Goal: Book appointment/travel/reservation

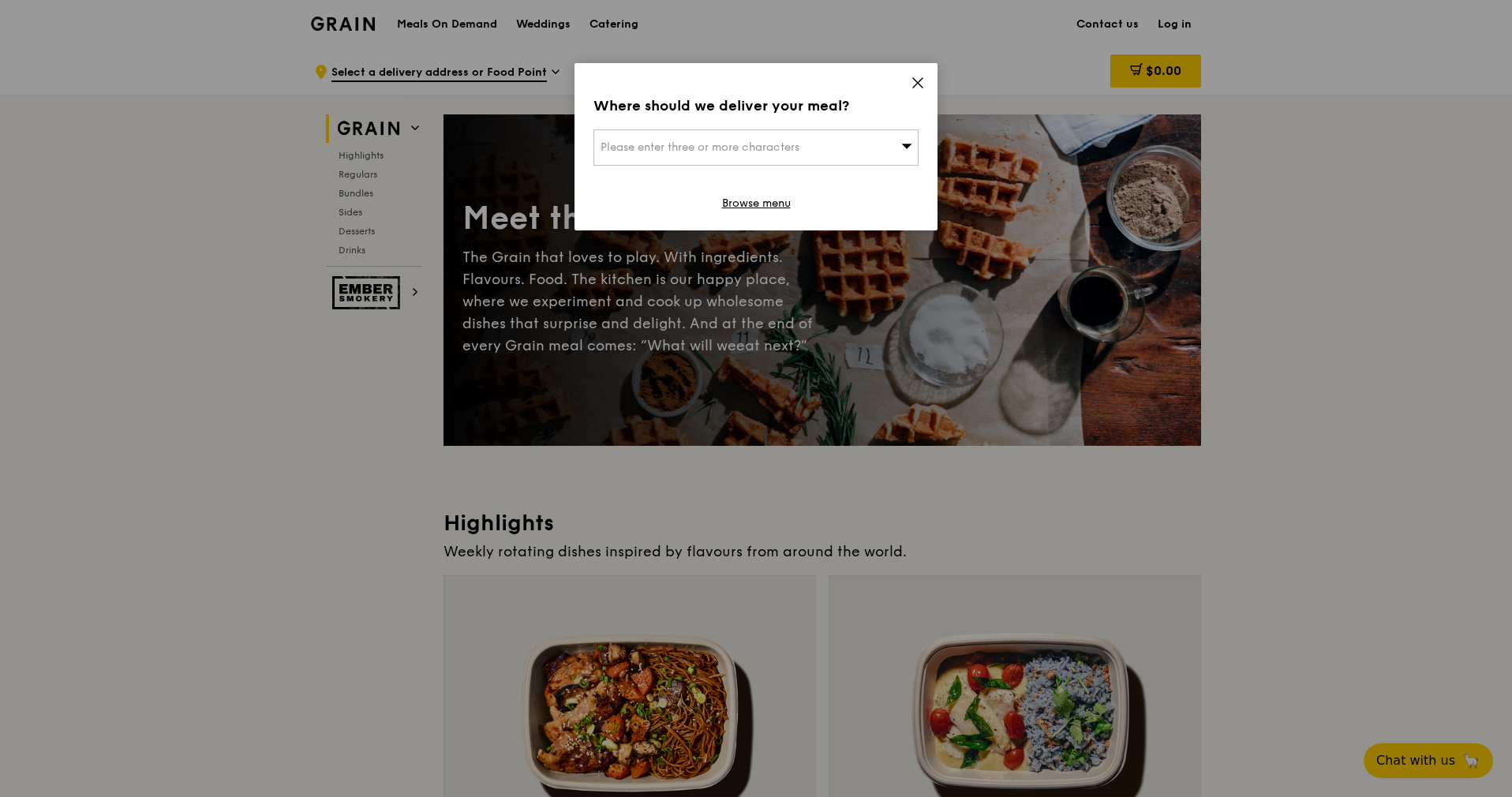
click at [914, 76] on icon at bounding box center [918, 83] width 15 height 15
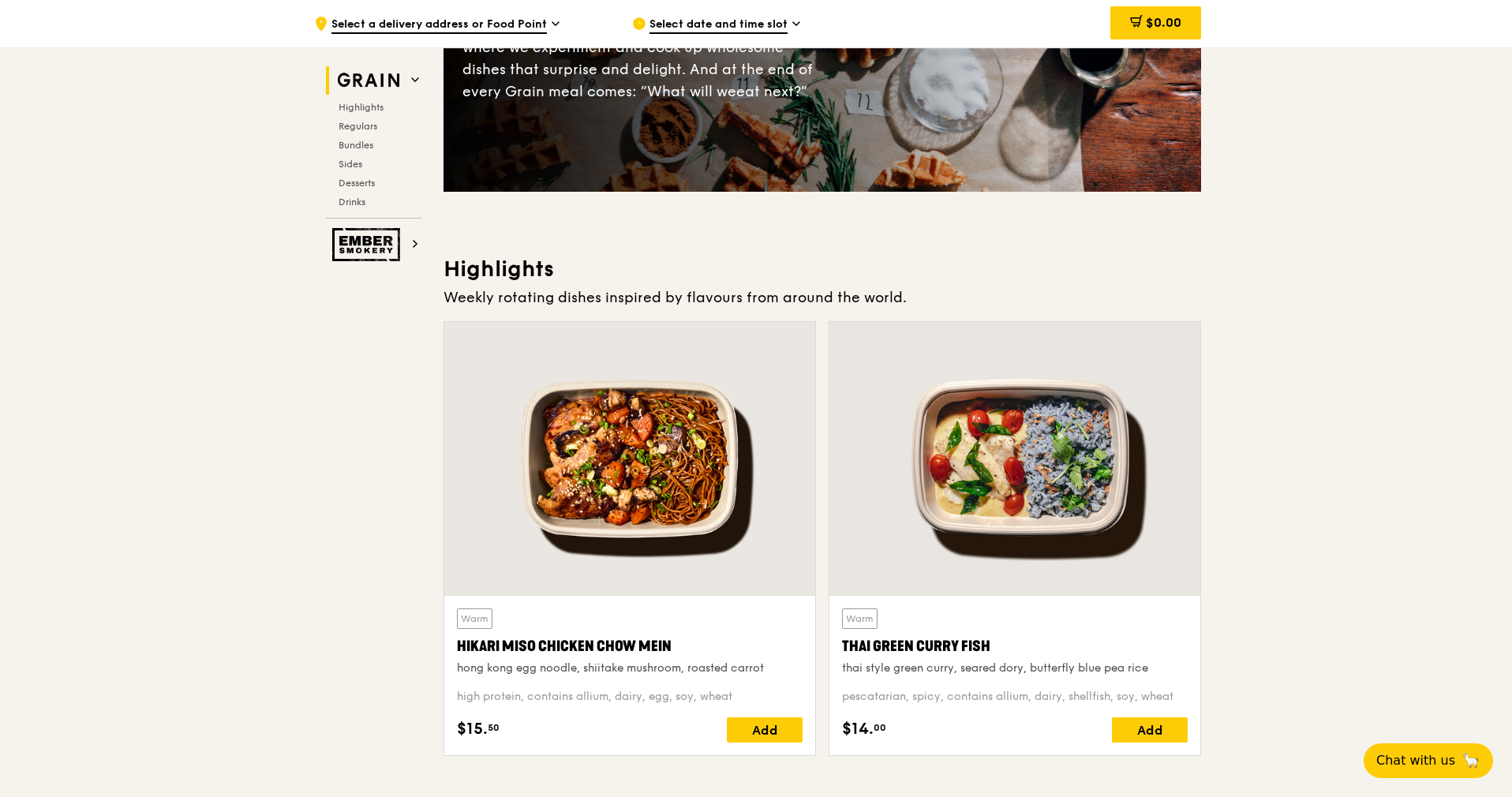
scroll to position [289, 0]
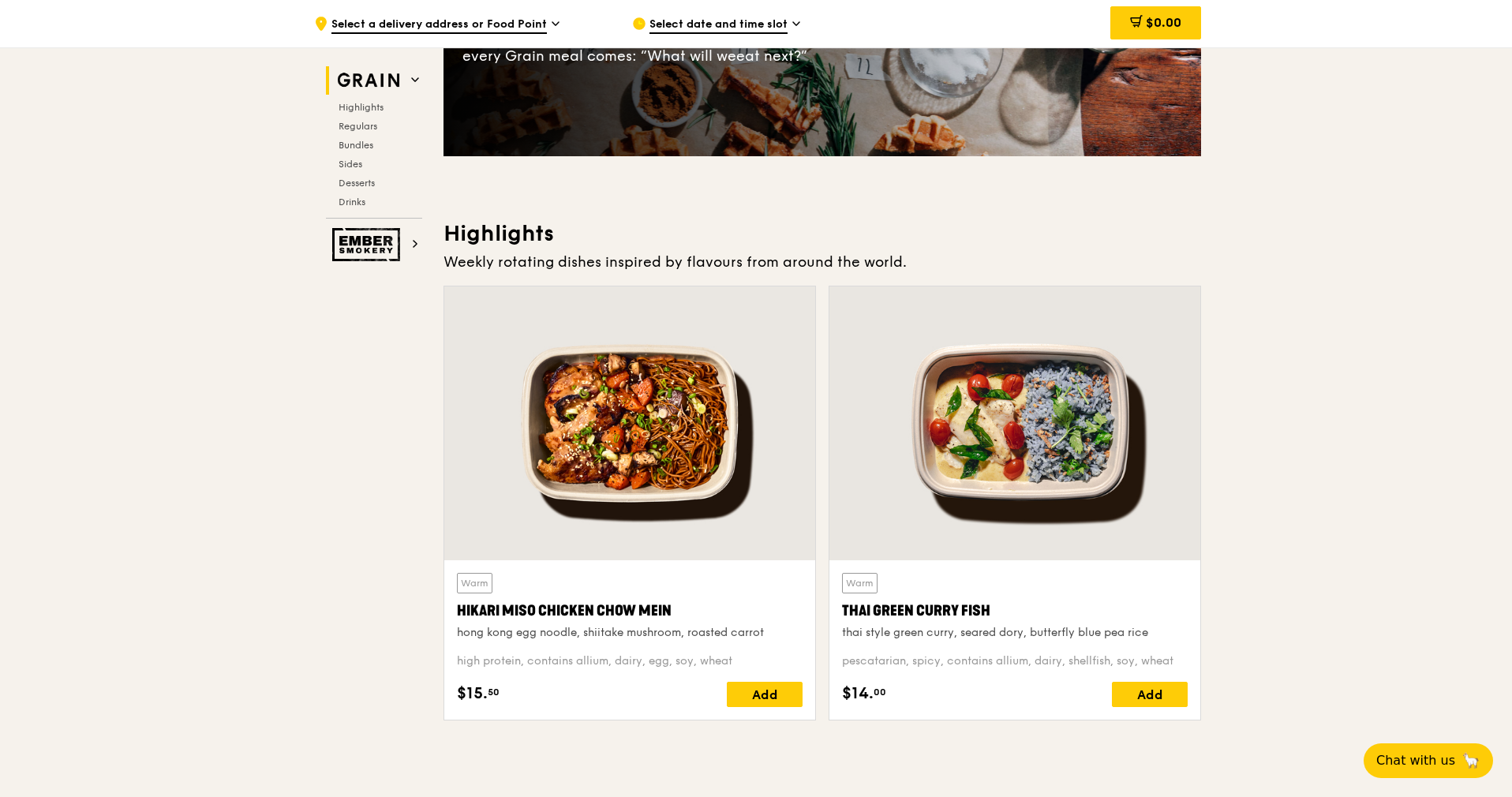
click at [723, 11] on div "Select date and time slot" at bounding box center [778, 24] width 292 height 47
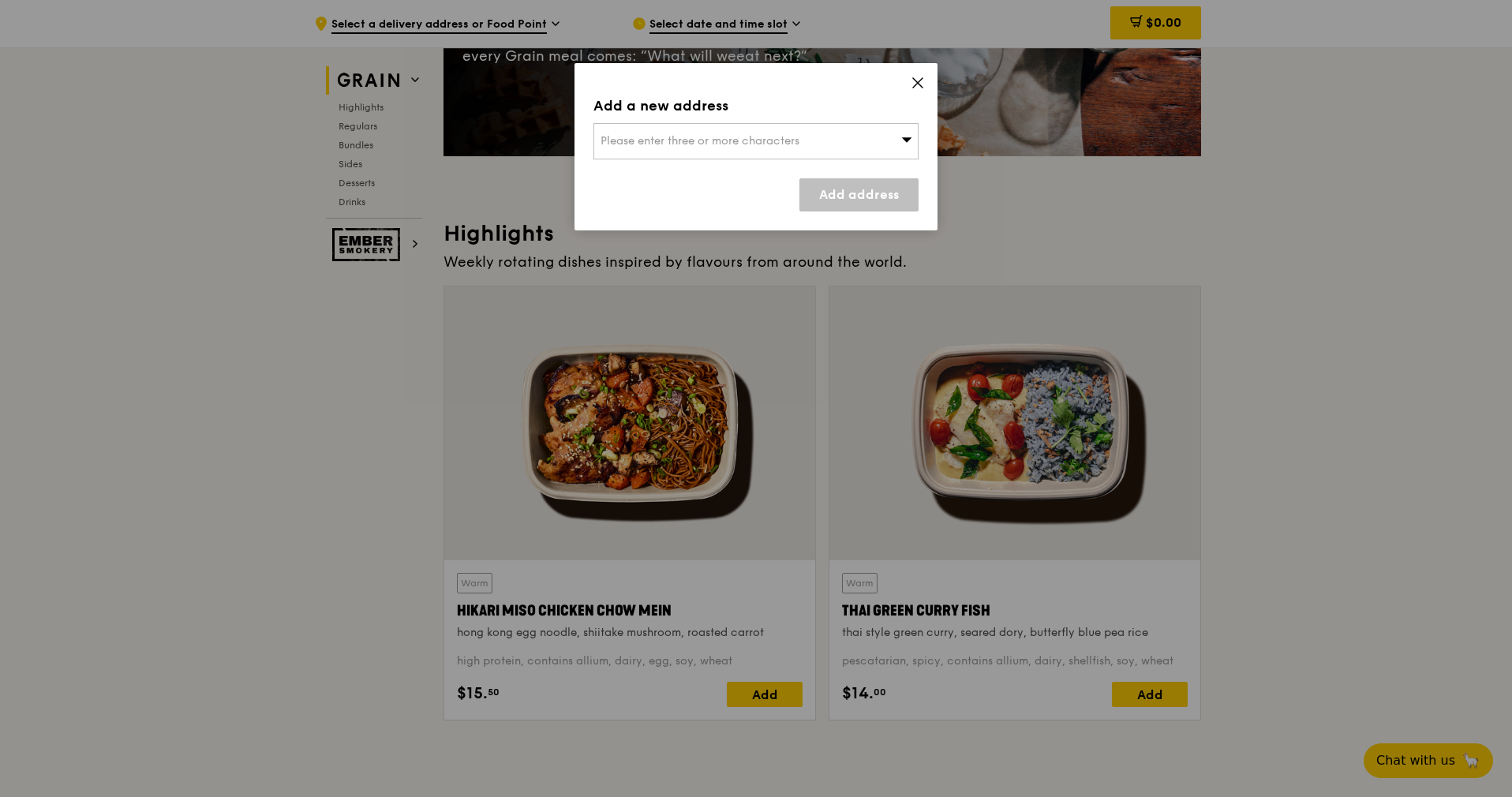
click at [711, 150] on div "Please enter three or more characters" at bounding box center [756, 142] width 325 height 36
click at [711, 150] on input "search" at bounding box center [756, 141] width 323 height 34
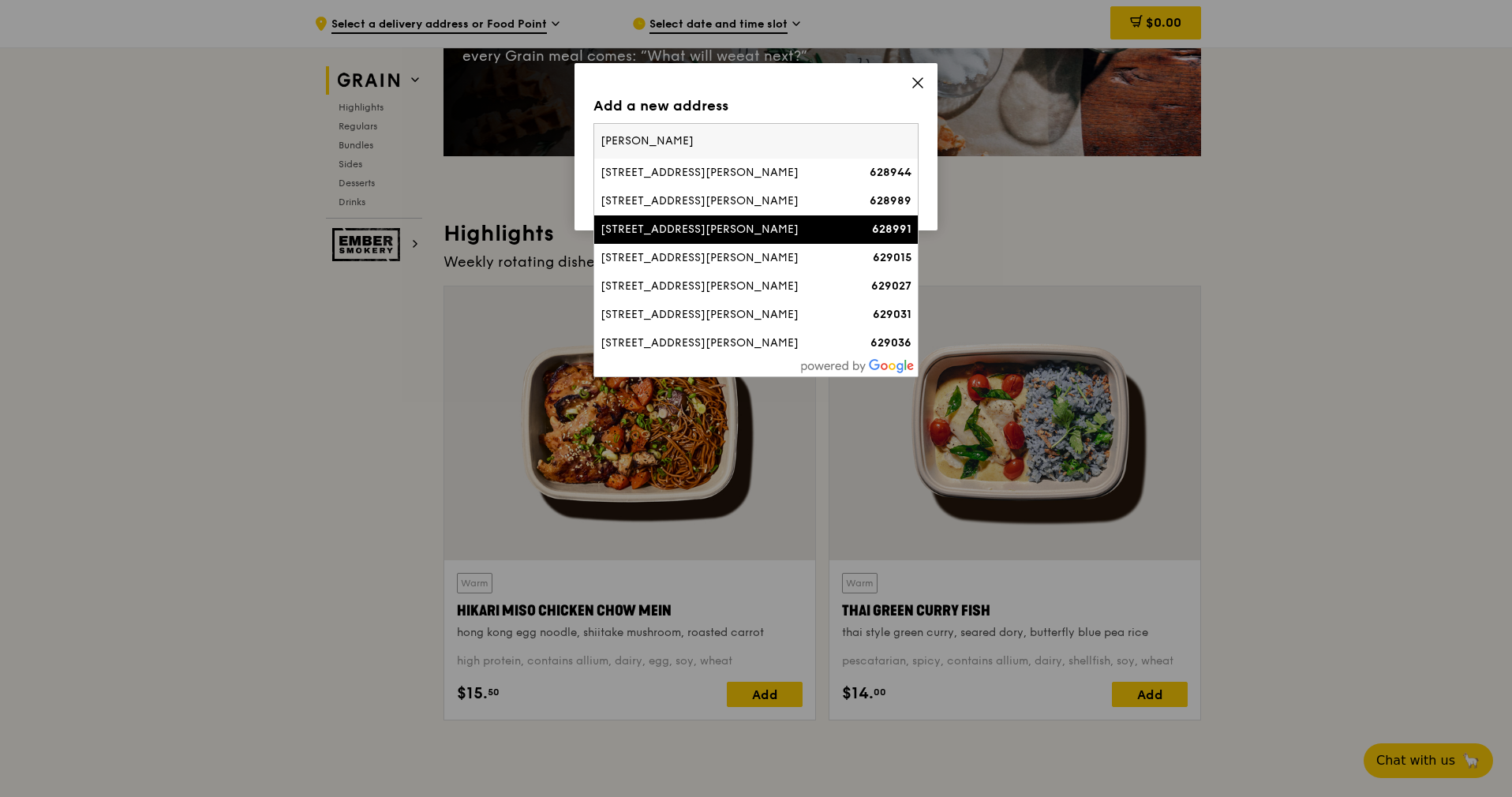
type input "[PERSON_NAME]"
click at [681, 238] on li "[STREET_ADDRESS][PERSON_NAME] 628991" at bounding box center [756, 229] width 323 height 28
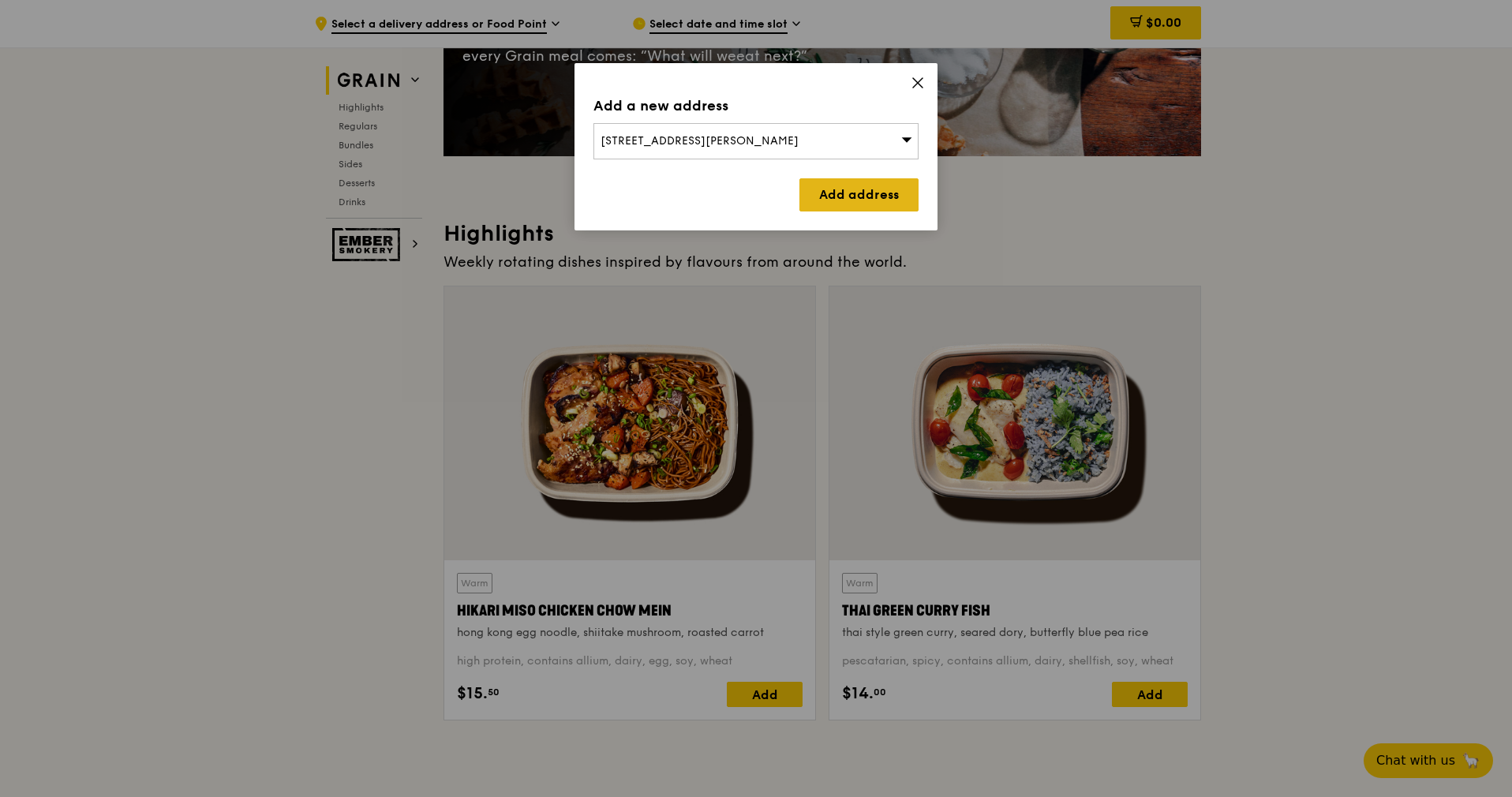
click at [865, 191] on link "Add address" at bounding box center [858, 194] width 119 height 33
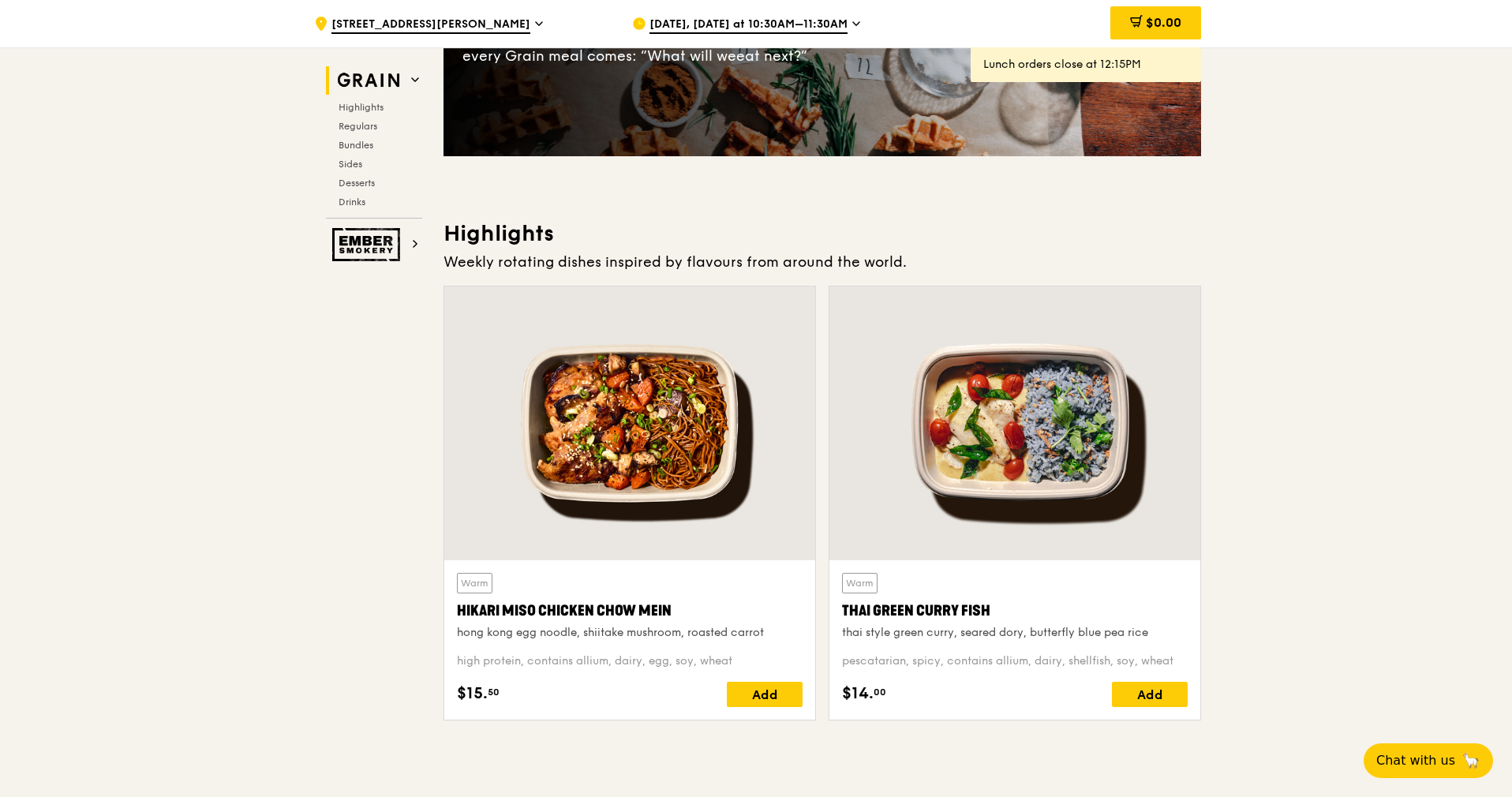
scroll to position [0, 0]
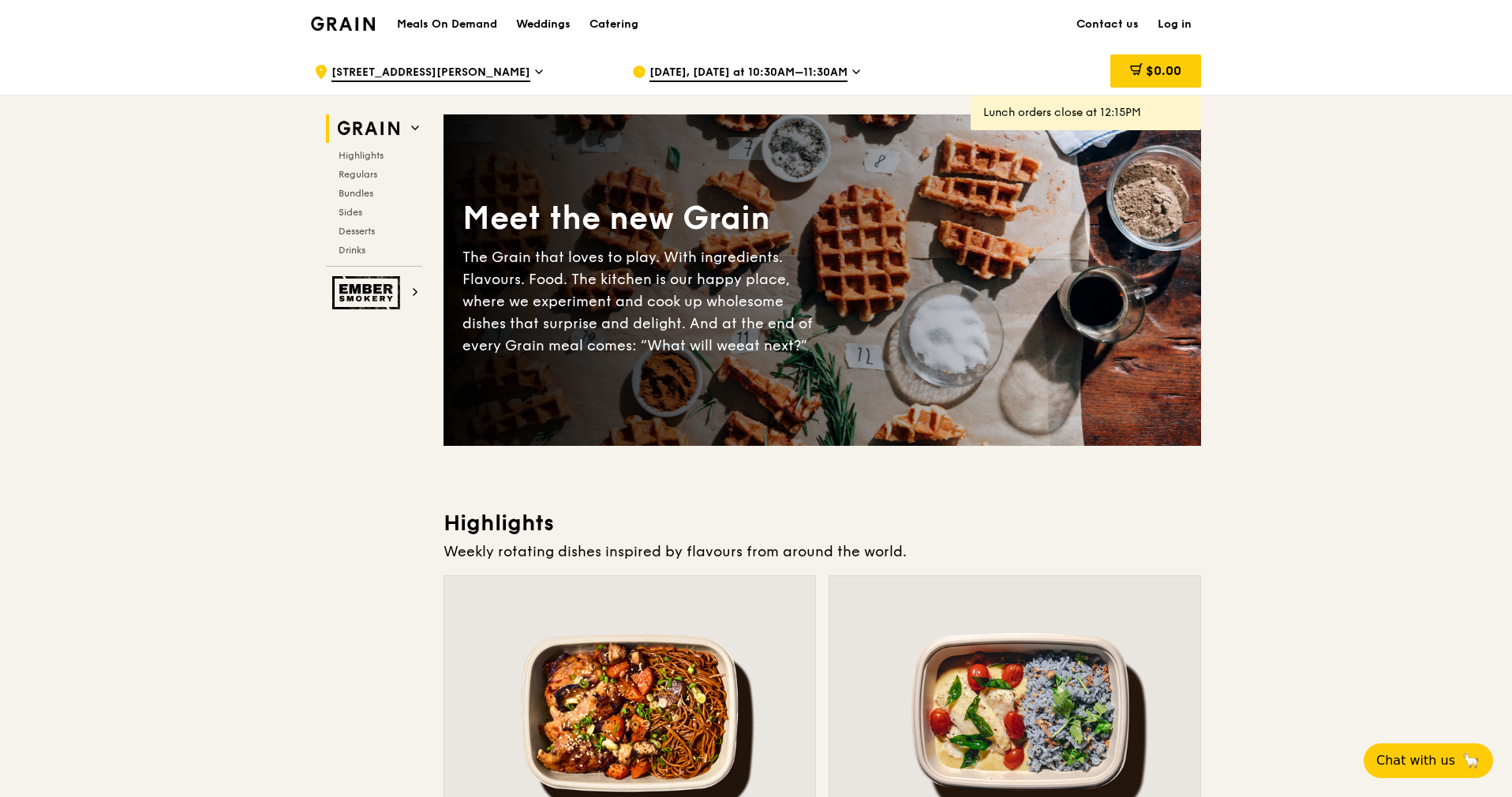
click at [764, 74] on span "[DATE], [DATE] at 10:30AM–11:30AM" at bounding box center [748, 73] width 198 height 17
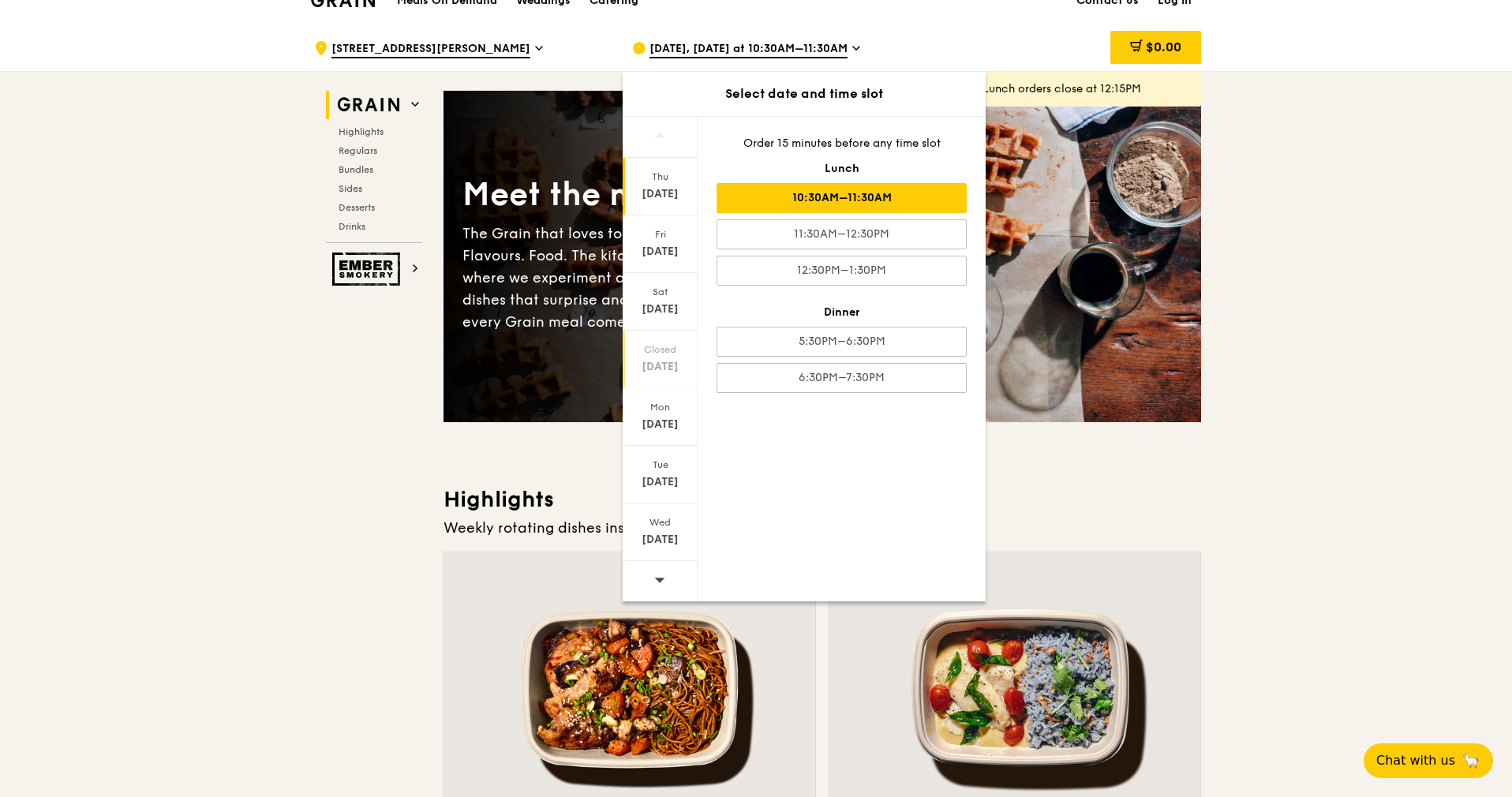
scroll to position [26, 0]
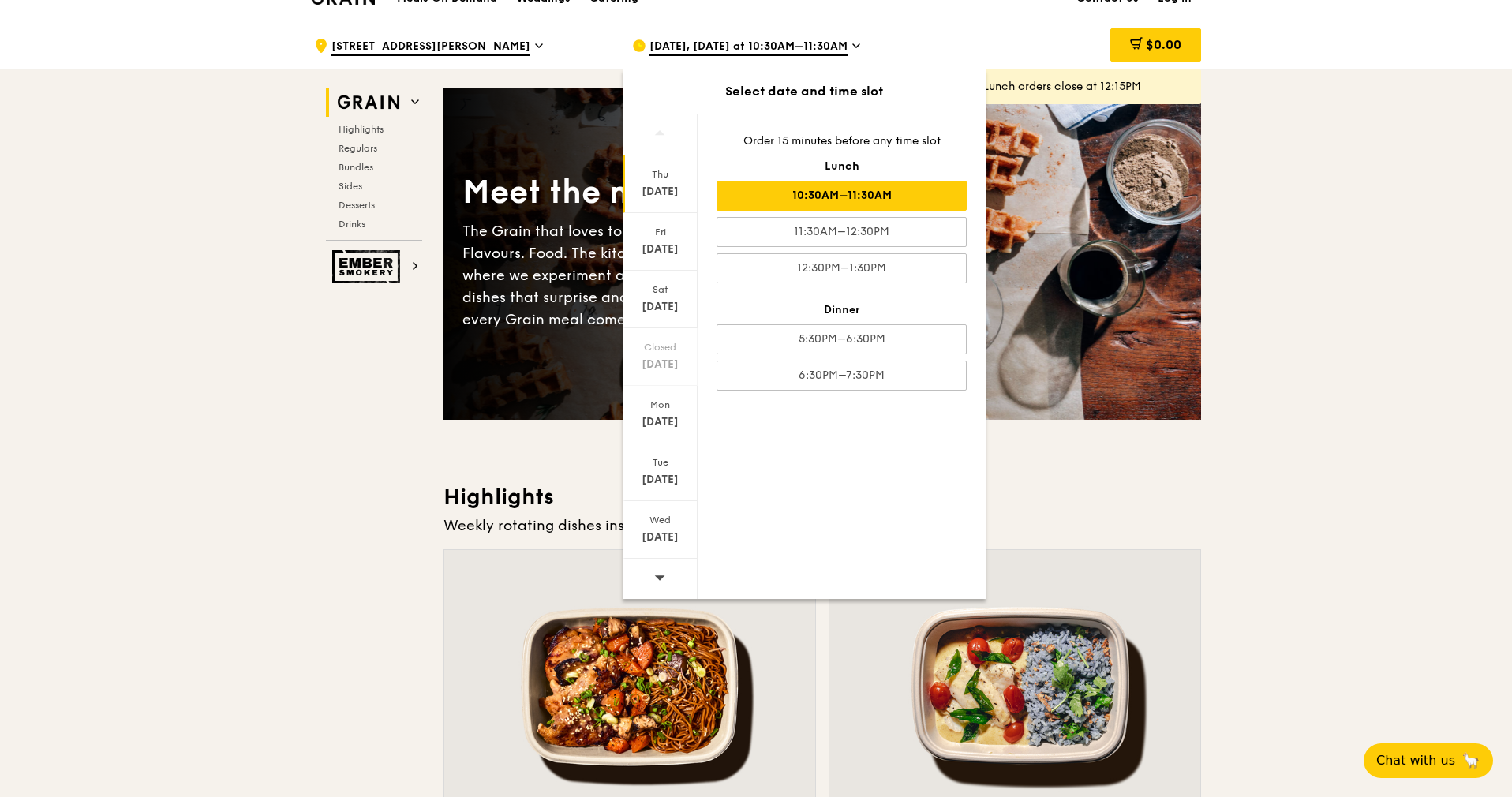
click at [653, 576] on div at bounding box center [660, 578] width 75 height 40
click at [663, 194] on div "[DATE]" at bounding box center [659, 191] width 70 height 15
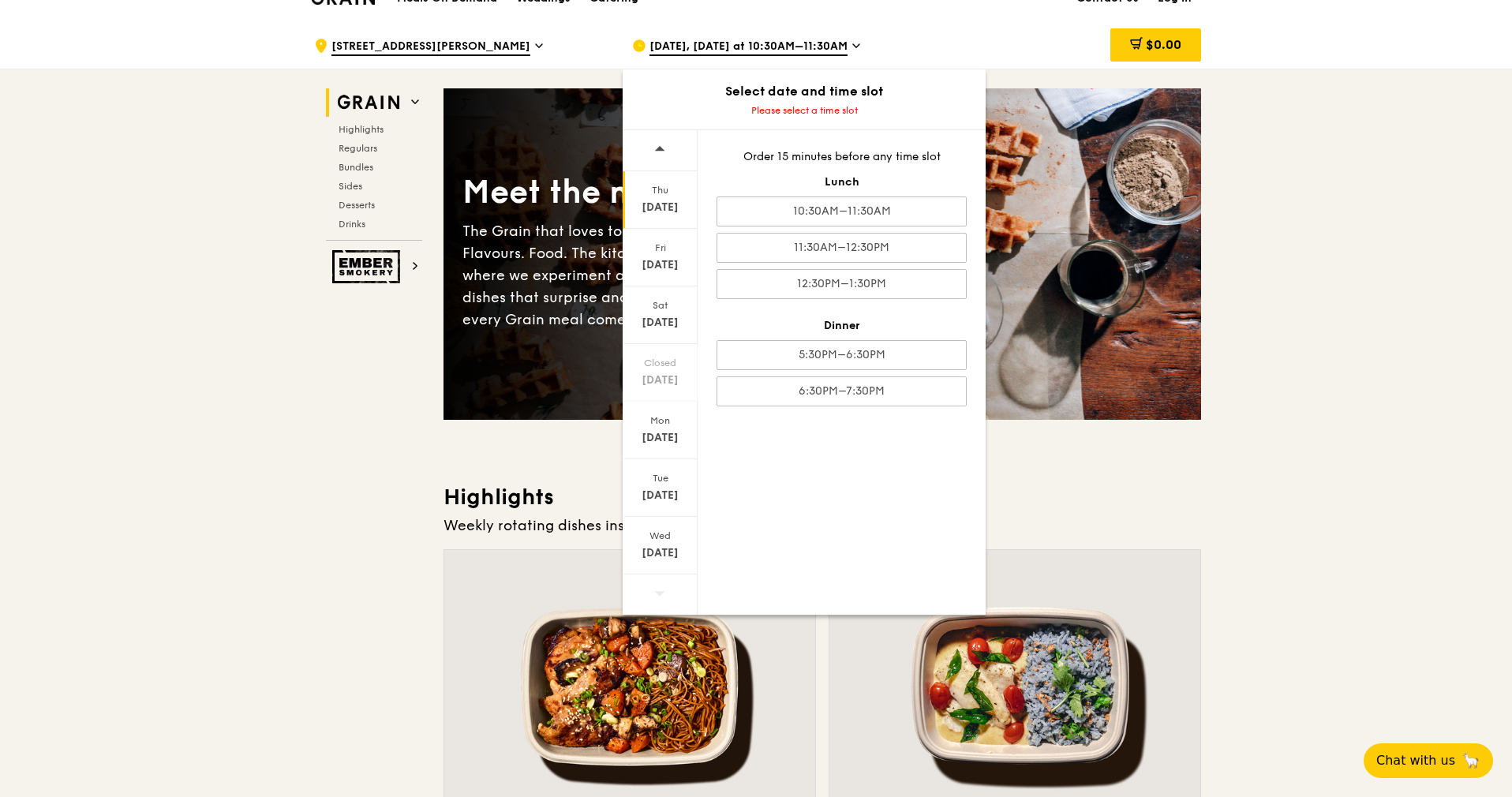
click at [848, 29] on div "[DATE], [DATE] at 10:30AM–11:30AM" at bounding box center [778, 45] width 292 height 47
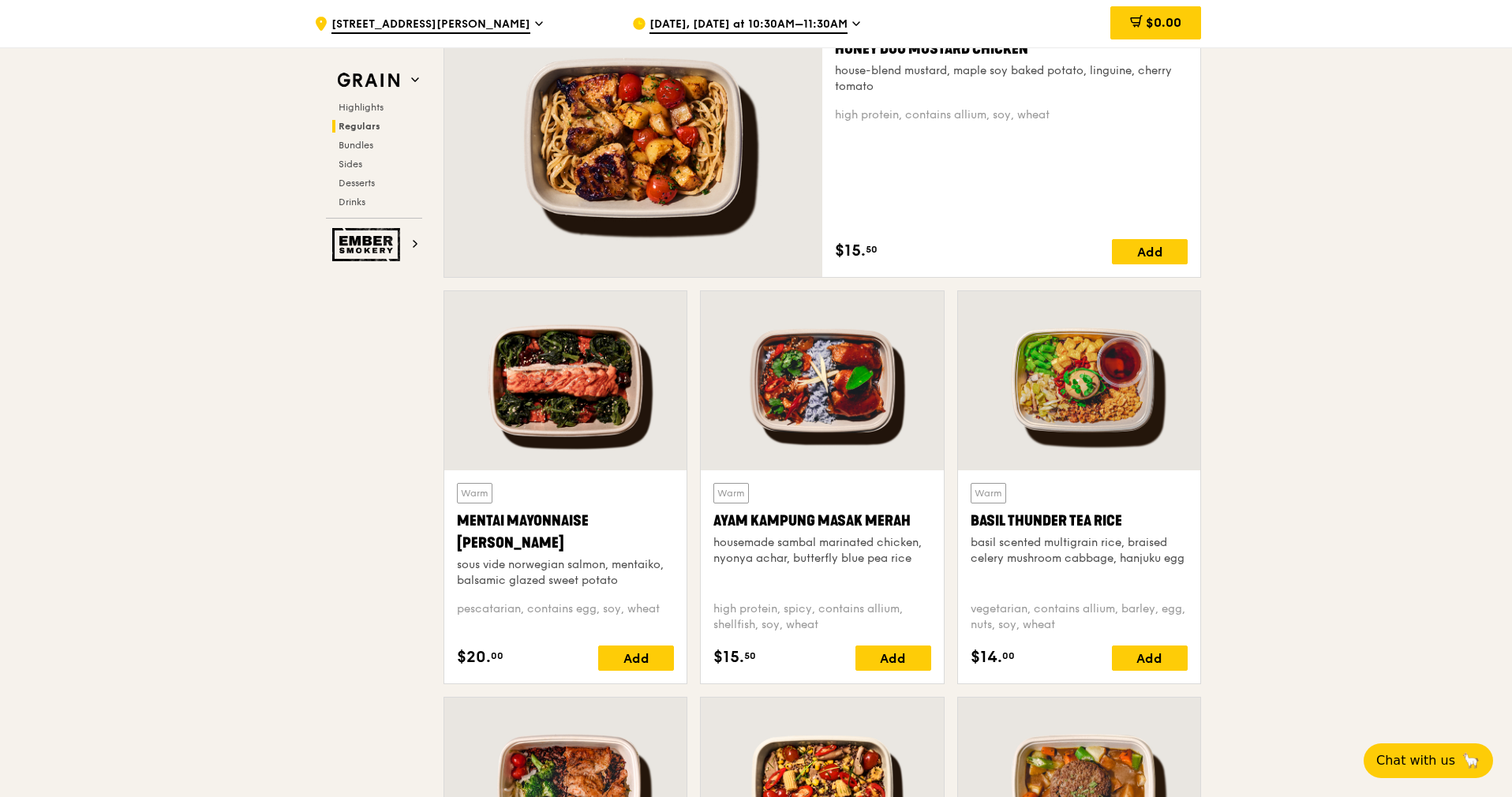
scroll to position [1146, 0]
